Goal: Information Seeking & Learning: Understand process/instructions

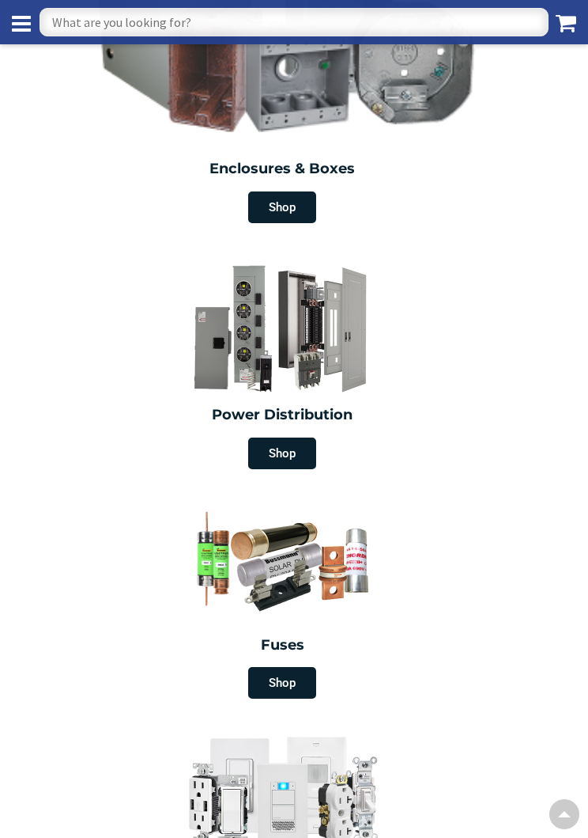
click at [290, 449] on span "Shop" at bounding box center [282, 453] width 68 height 32
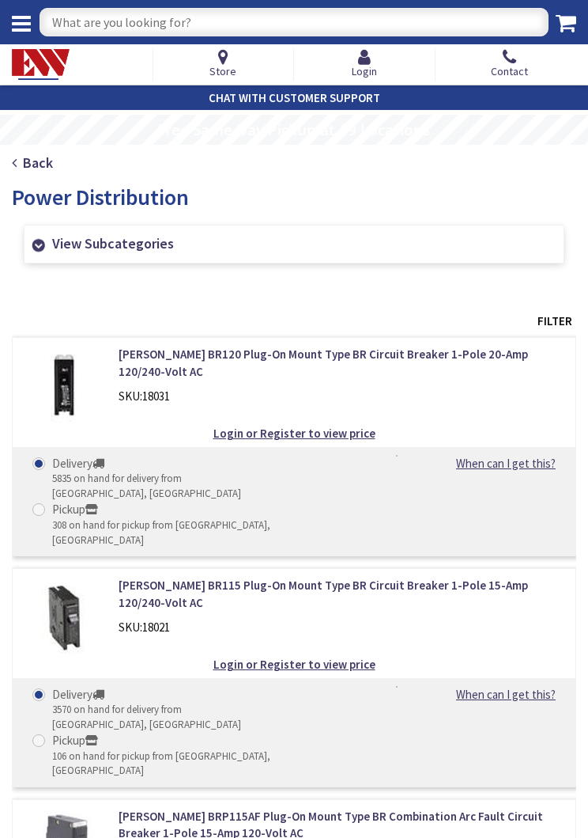
click at [112, 247] on link "View Subcategories" at bounding box center [294, 244] width 541 height 39
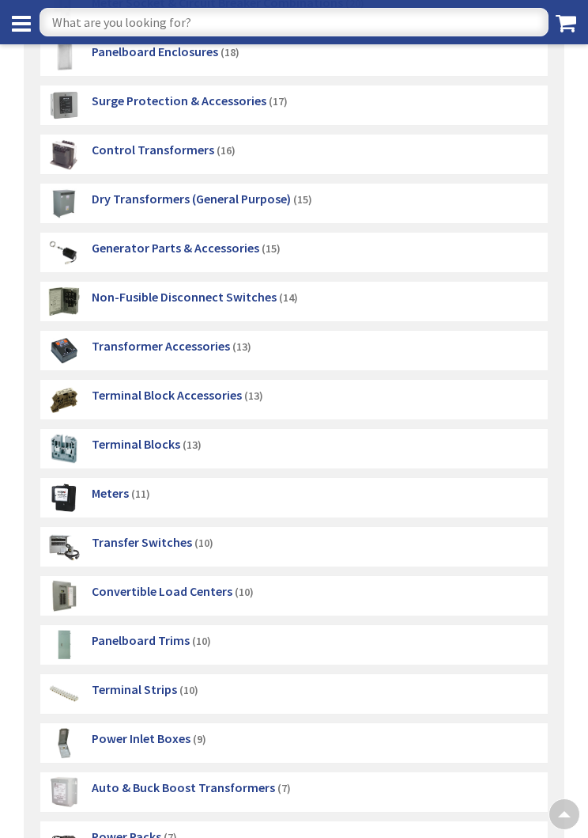
click at [123, 563] on div "Transfer Switches (10)" at bounding box center [149, 547] width 130 height 40
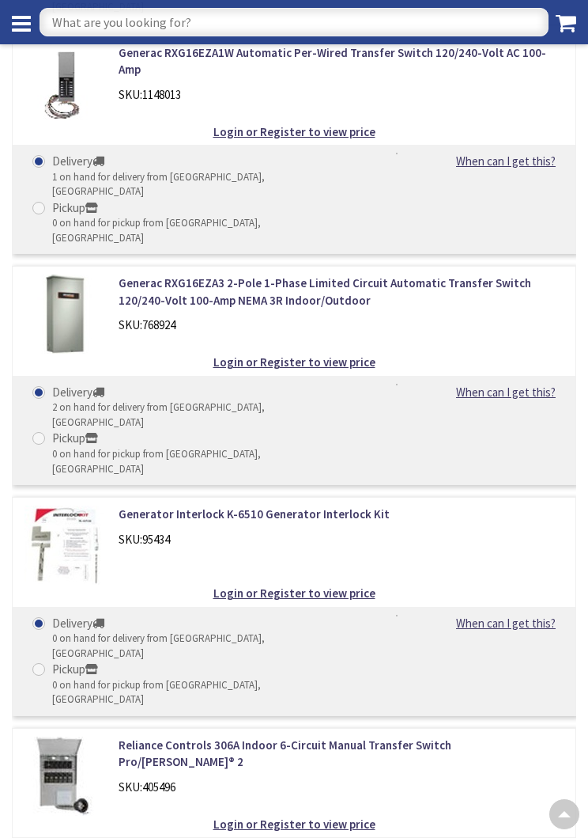
scroll to position [3879, 0]
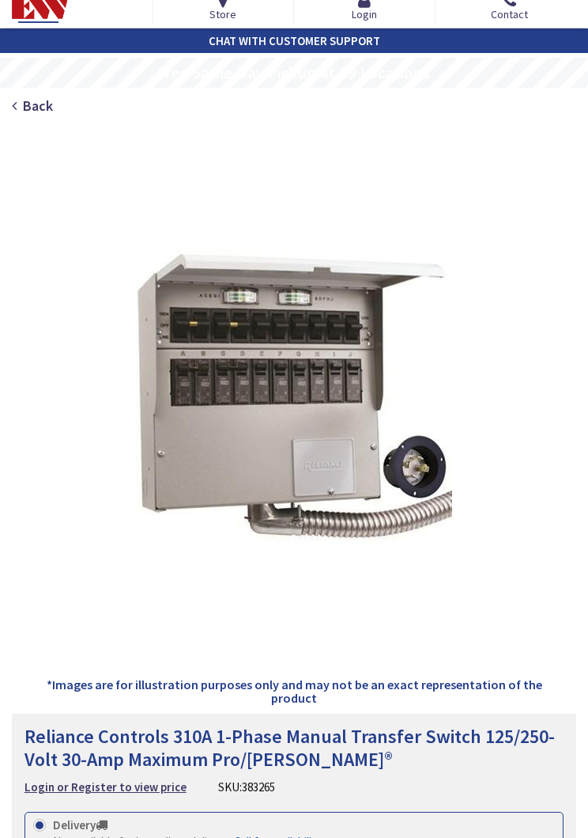
scroll to position [56, 0]
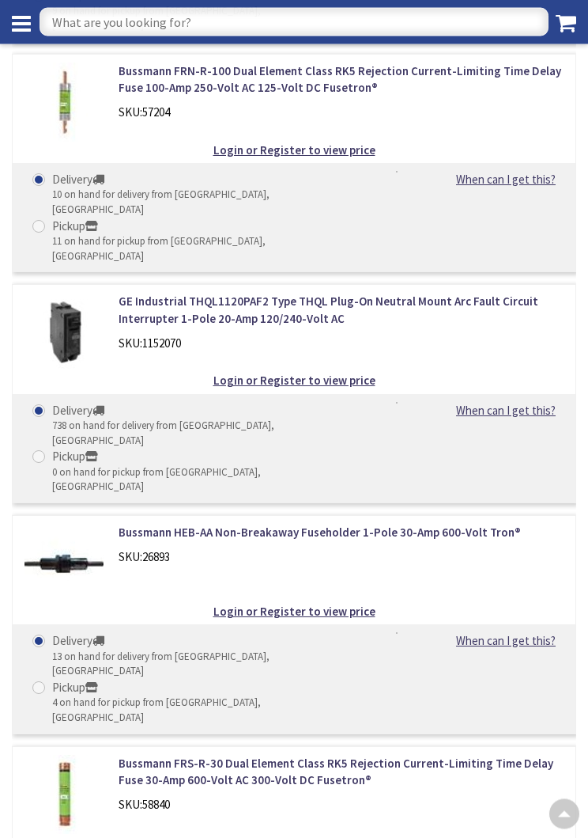
scroll to position [18956, 0]
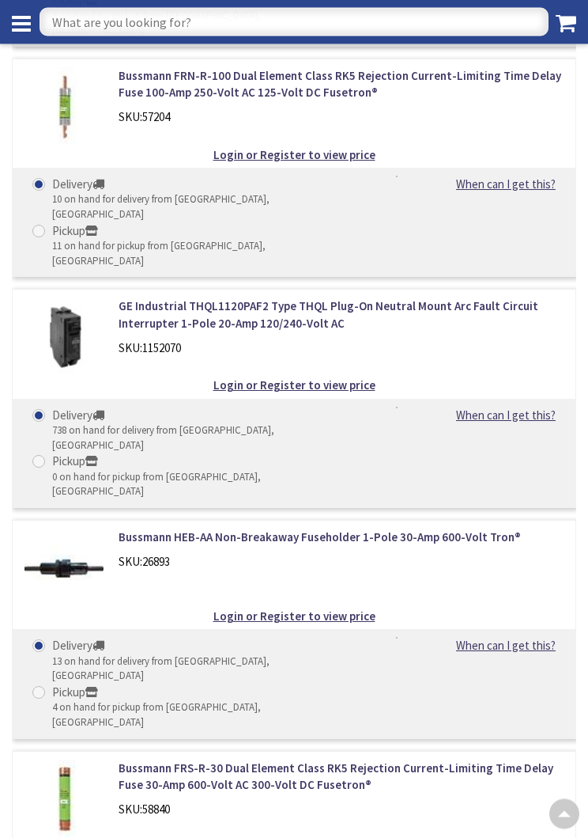
click at [101, 29] on input "text" at bounding box center [294, 22] width 509 height 28
click at [93, 21] on input "text" at bounding box center [294, 22] width 509 height 28
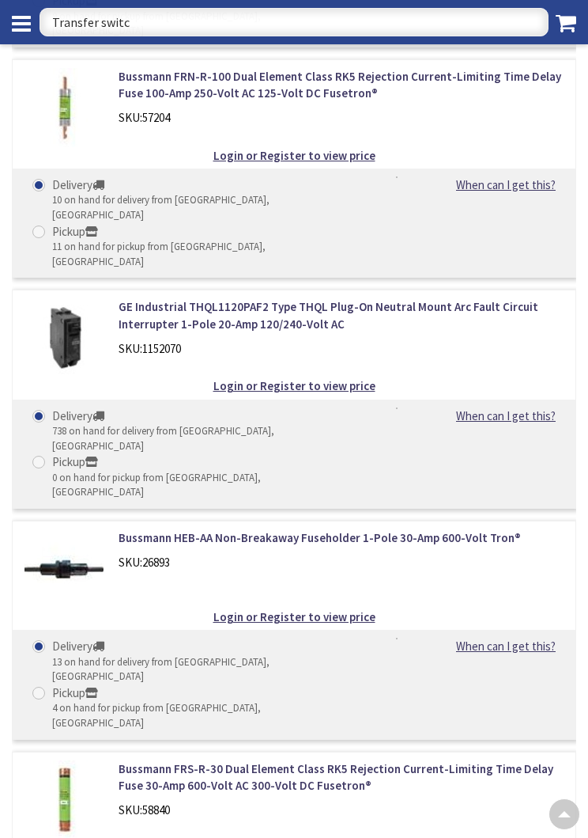
type input "Transfer switch"
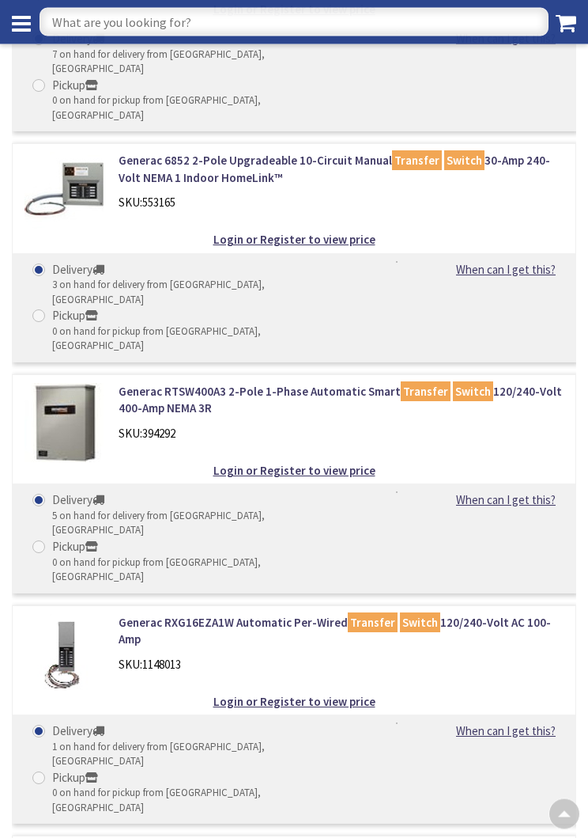
scroll to position [1059, 0]
click at [95, 614] on img at bounding box center [64, 653] width 79 height 79
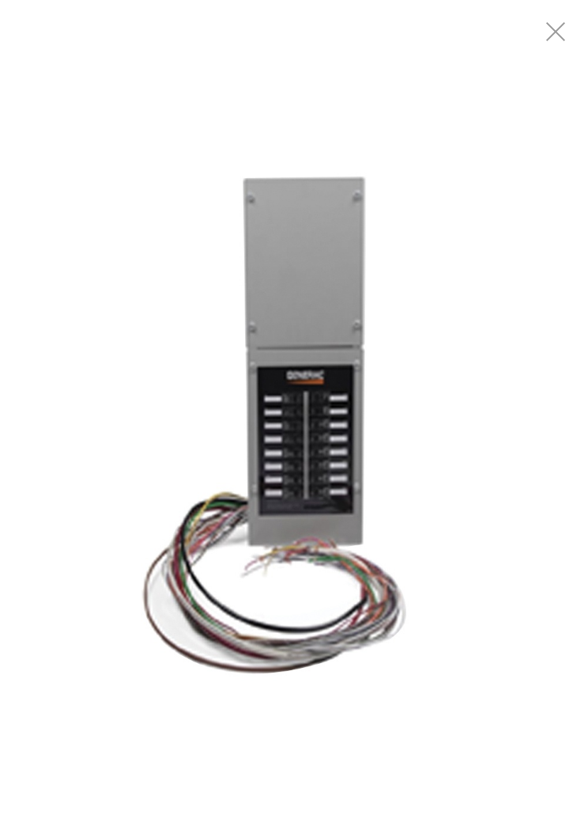
click at [558, 45] on div "Exit fullscreen" at bounding box center [556, 31] width 63 height 63
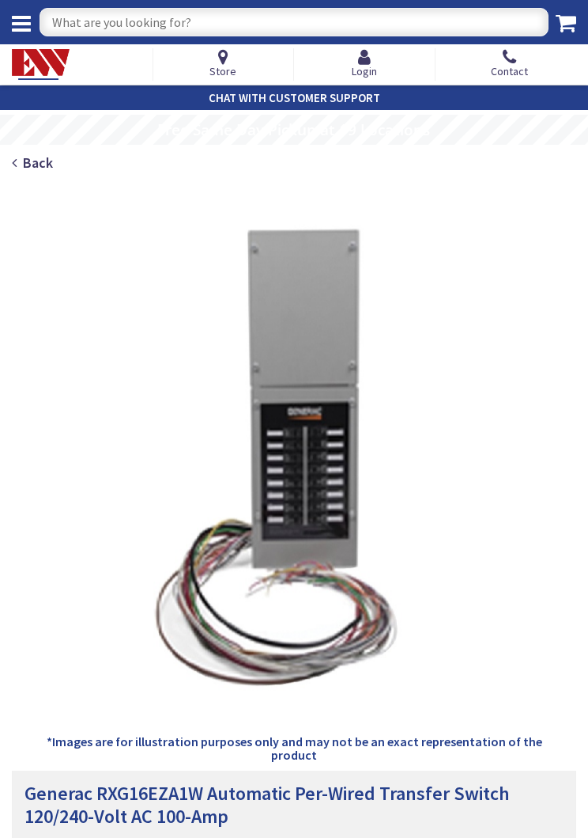
click at [559, 32] on div "Skip to Content Toggle Nav Search Cart My Cart Close" at bounding box center [294, 42] width 588 height 85
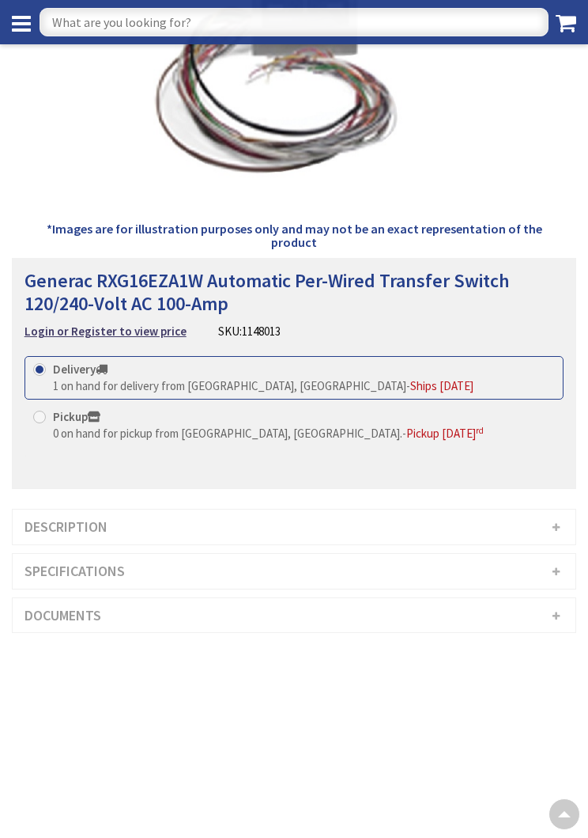
scroll to position [482, 0]
click at [551, 511] on h3 "Description" at bounding box center [294, 528] width 563 height 35
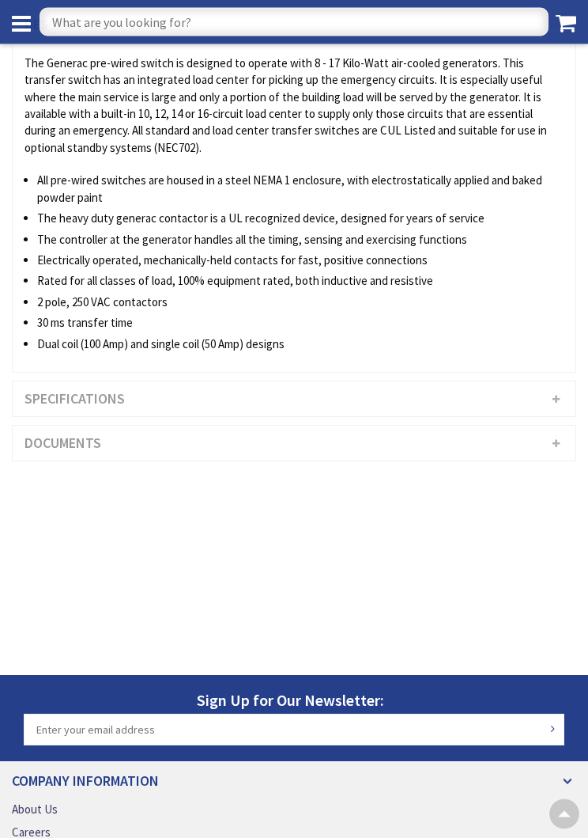
scroll to position [981, 0]
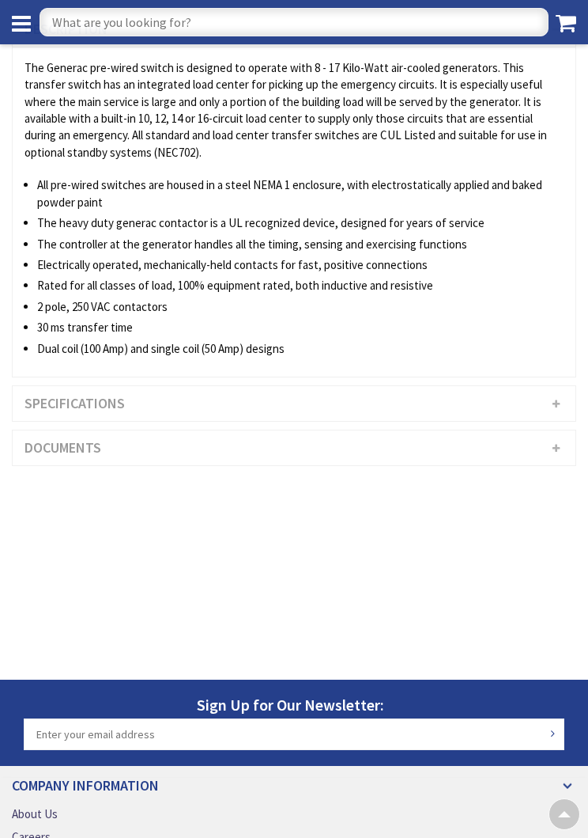
click at [549, 386] on h3 "Specifications" at bounding box center [294, 403] width 563 height 35
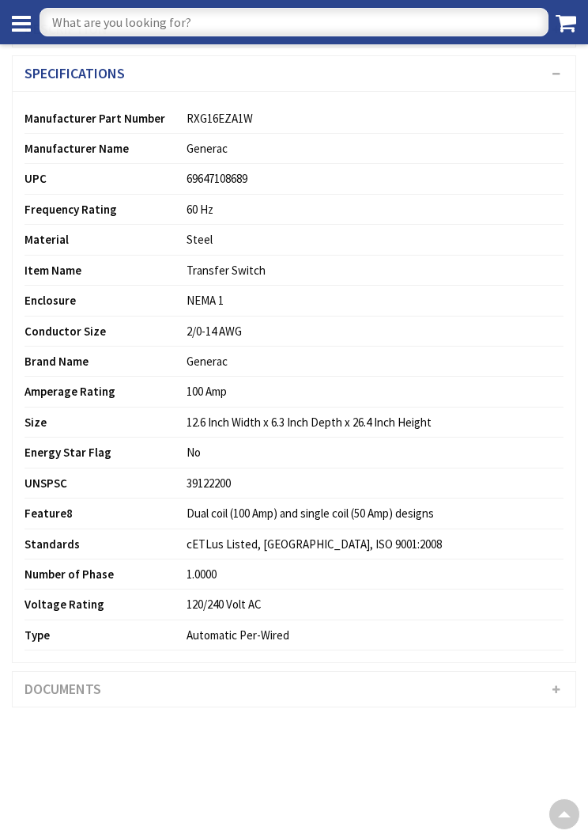
click at [556, 672] on h3 "Documents" at bounding box center [294, 689] width 563 height 35
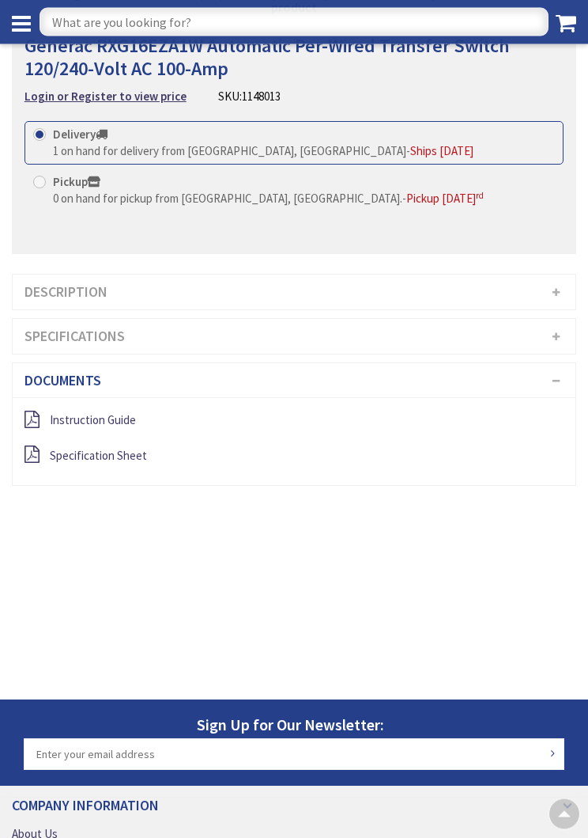
scroll to position [712, 0]
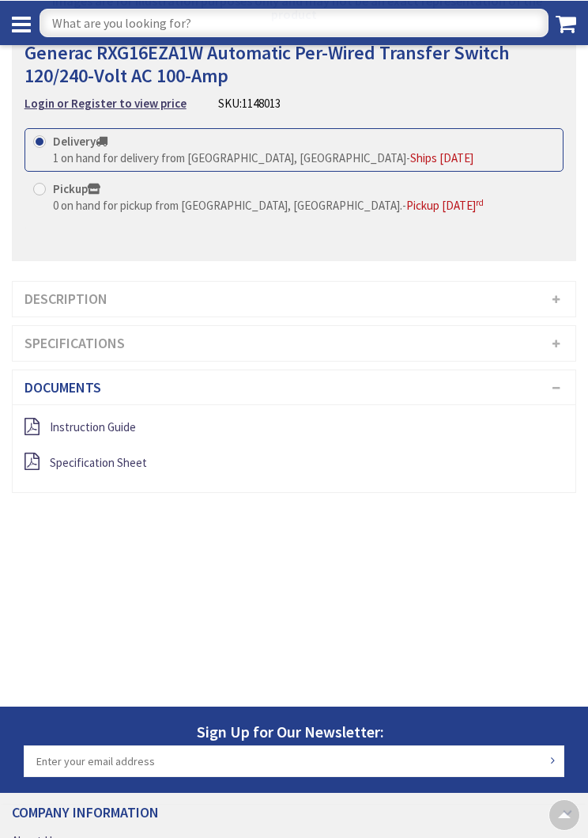
click at [112, 418] on span "Instruction Guide" at bounding box center [93, 425] width 86 height 15
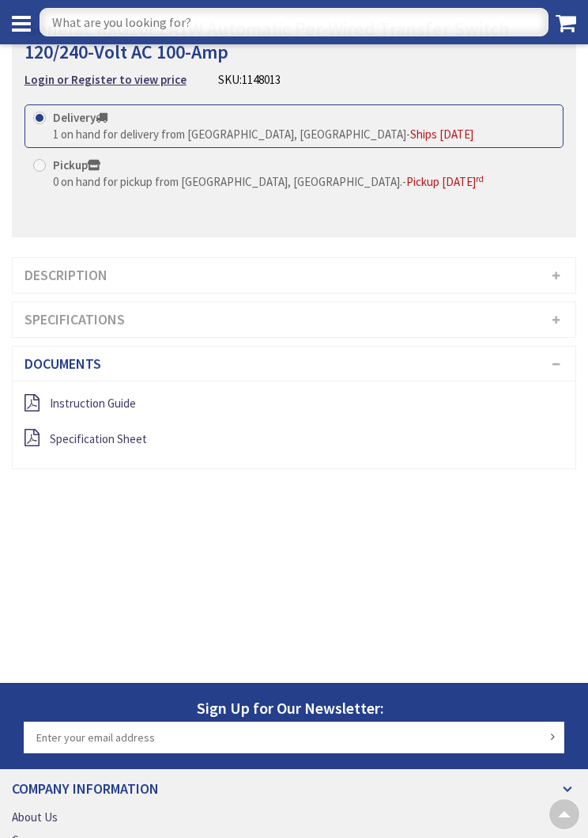
scroll to position [736, 0]
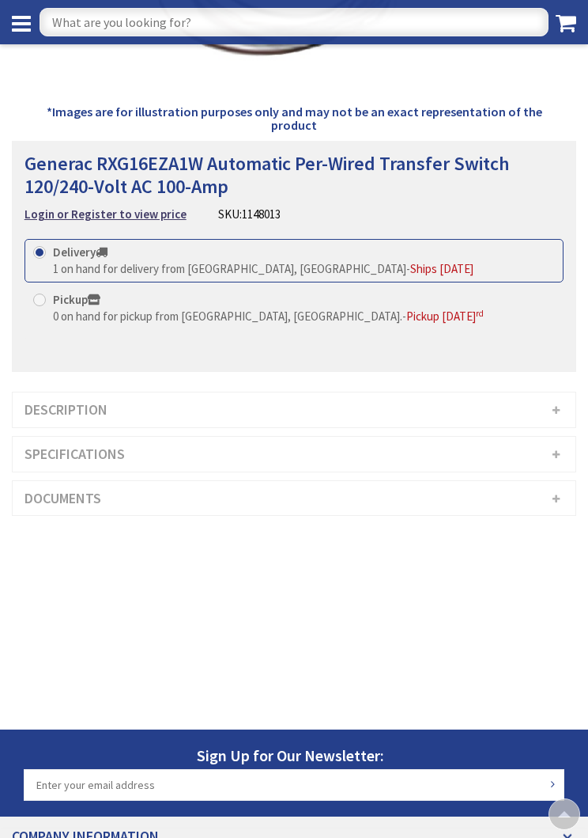
click at [273, 481] on h3 "Documents" at bounding box center [294, 498] width 563 height 35
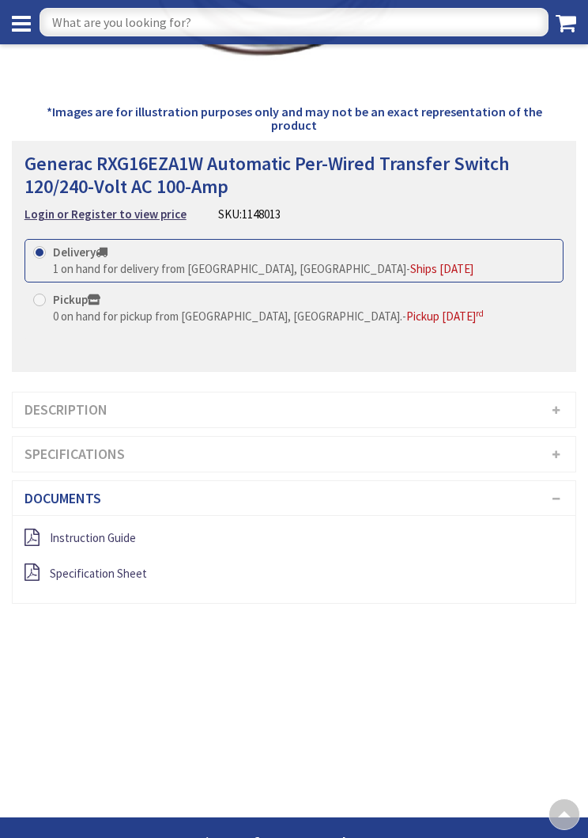
click at [101, 530] on span "Instruction Guide" at bounding box center [93, 537] width 86 height 15
